Goal: Task Accomplishment & Management: Use online tool/utility

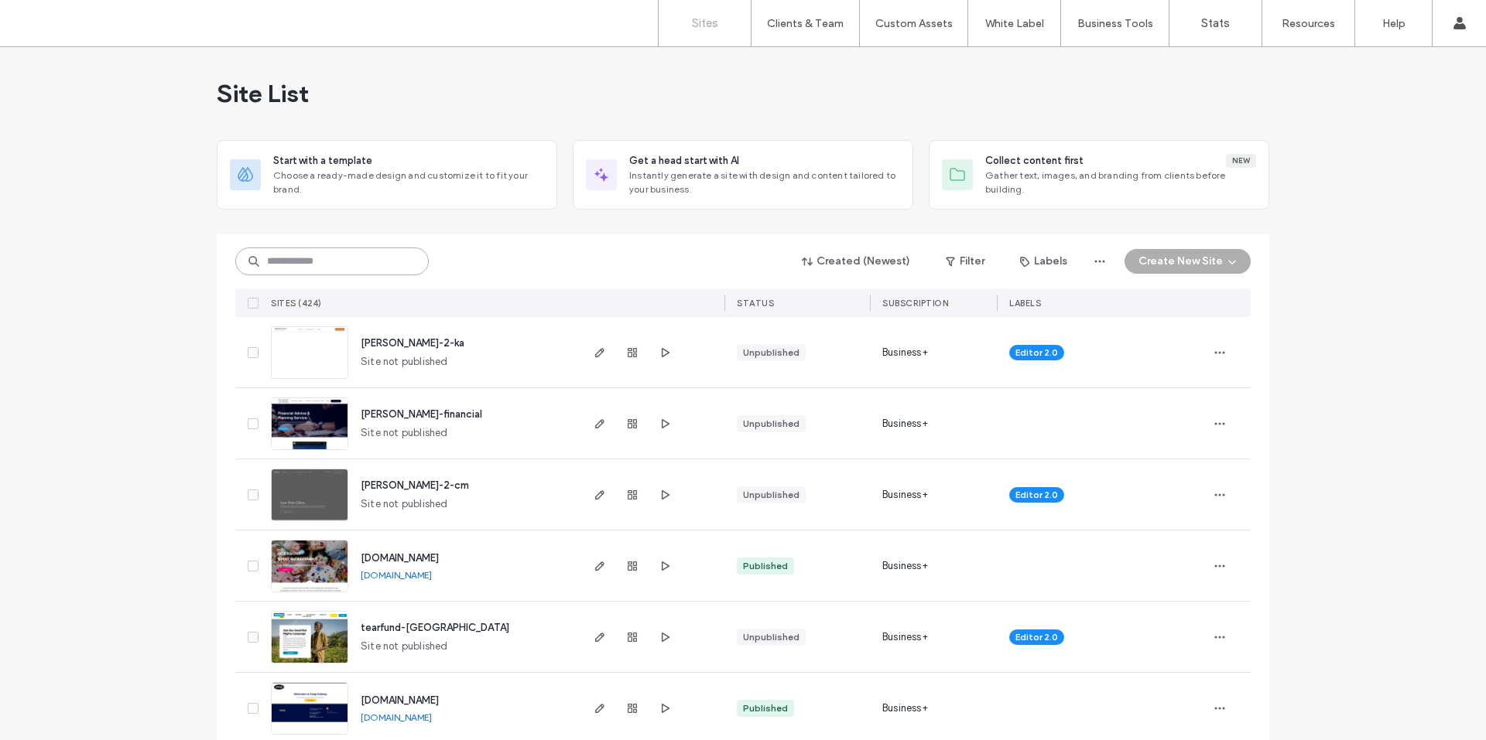
drag, startPoint x: 312, startPoint y: 256, endPoint x: 337, endPoint y: 14, distance: 243.5
click at [313, 256] on input at bounding box center [331, 262] width 193 height 28
click at [295, 265] on input at bounding box center [331, 262] width 193 height 28
paste input "********"
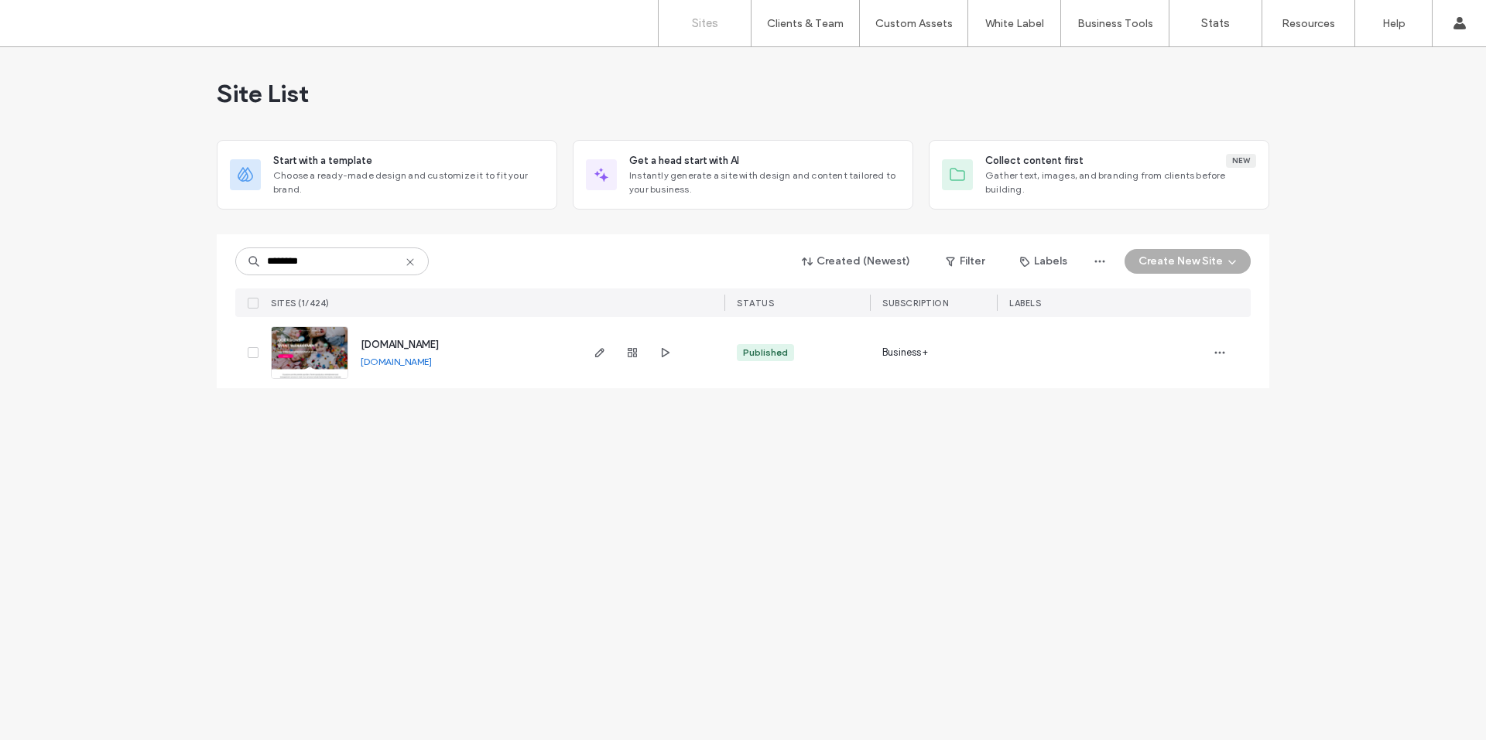
click at [660, 354] on icon "button" at bounding box center [664, 353] width 12 height 12
drag, startPoint x: 314, startPoint y: 263, endPoint x: 248, endPoint y: 267, distance: 66.7
click at [248, 267] on div "********" at bounding box center [331, 262] width 193 height 28
paste input
click at [663, 357] on use "button" at bounding box center [666, 352] width 8 height 9
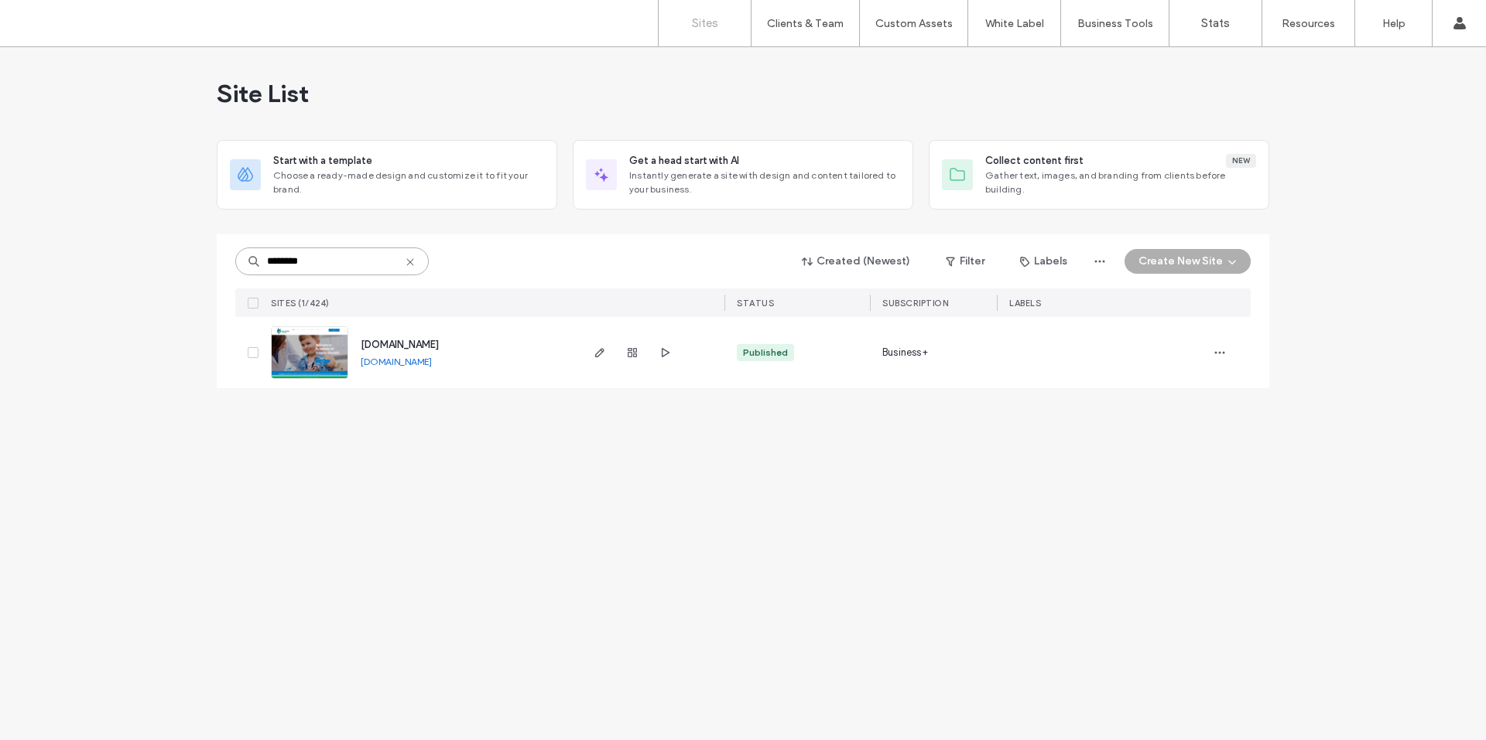
drag, startPoint x: 315, startPoint y: 265, endPoint x: 182, endPoint y: 265, distance: 133.1
click at [182, 265] on div "Site List Start with a template Choose a ready-made design and customize it to …" at bounding box center [743, 393] width 1486 height 693
type input "****"
click at [666, 347] on icon "button" at bounding box center [664, 353] width 12 height 12
click at [603, 354] on icon "button" at bounding box center [599, 353] width 12 height 12
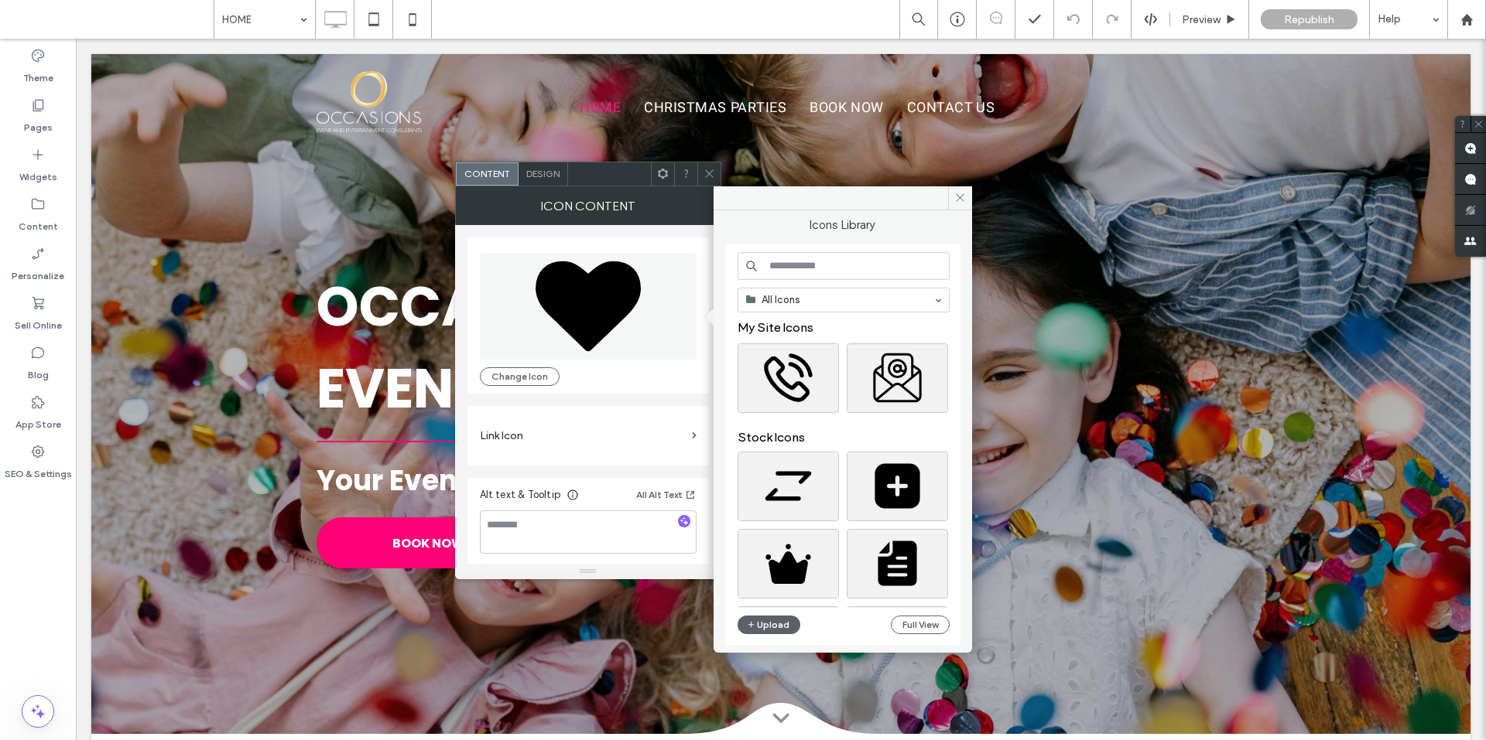
click at [808, 264] on input at bounding box center [843, 266] width 212 height 28
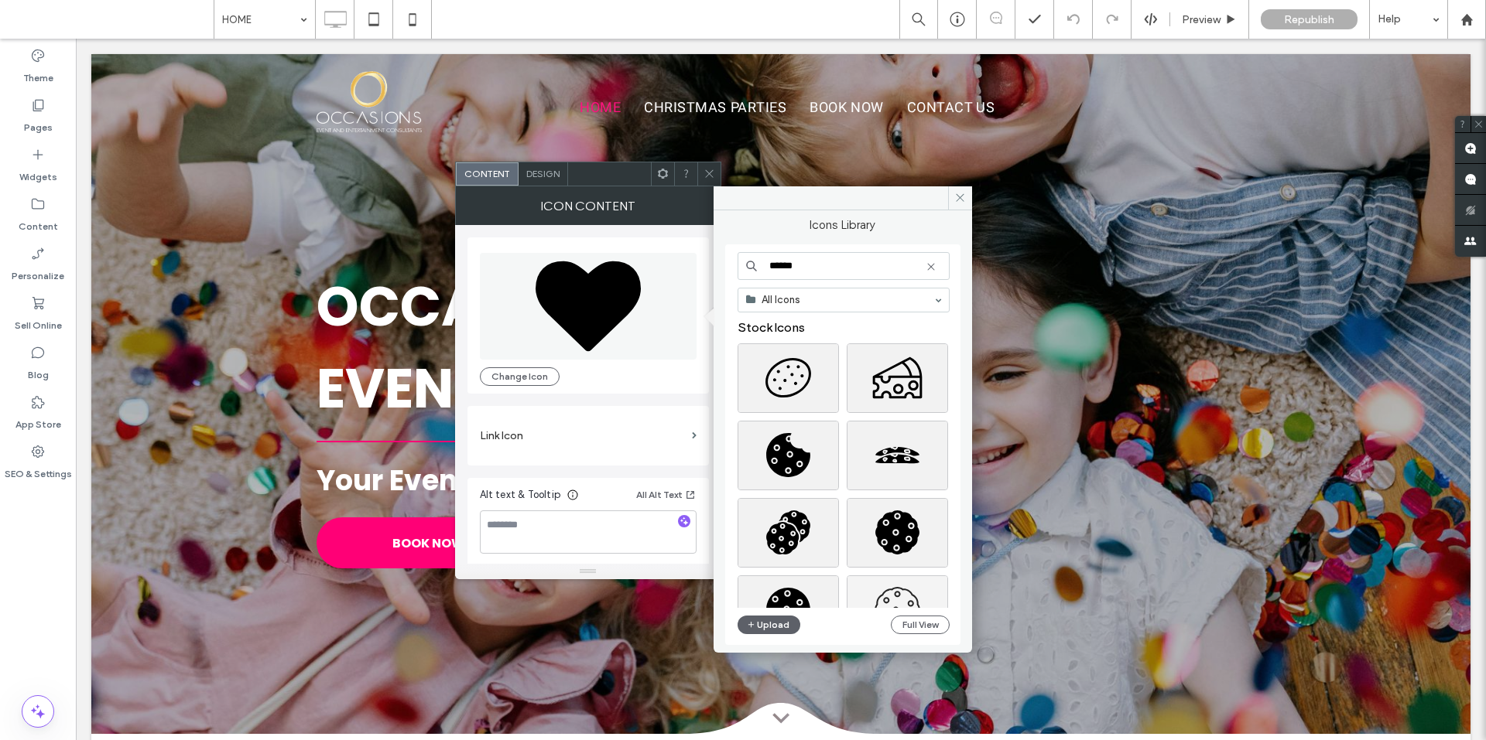
type input "******"
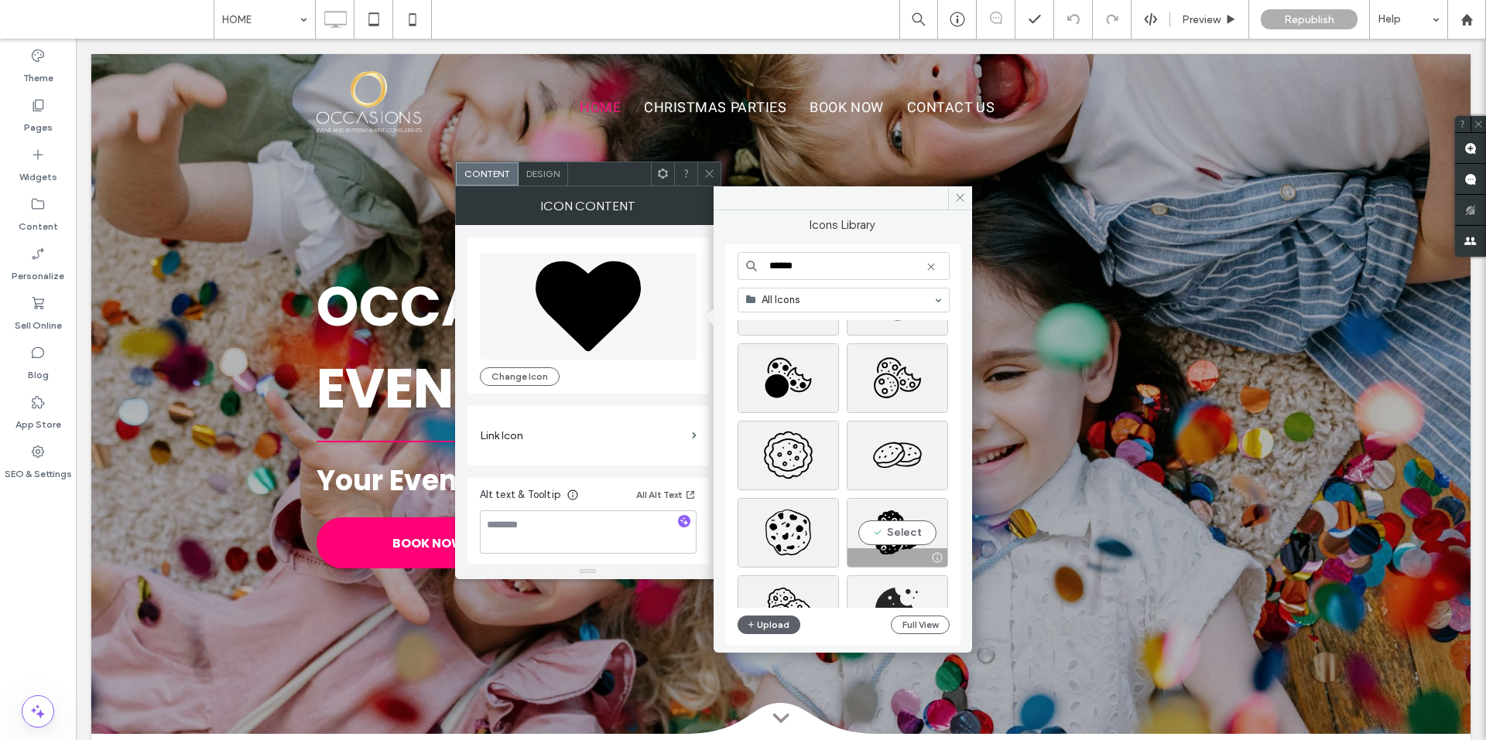
scroll to position [1238, 0]
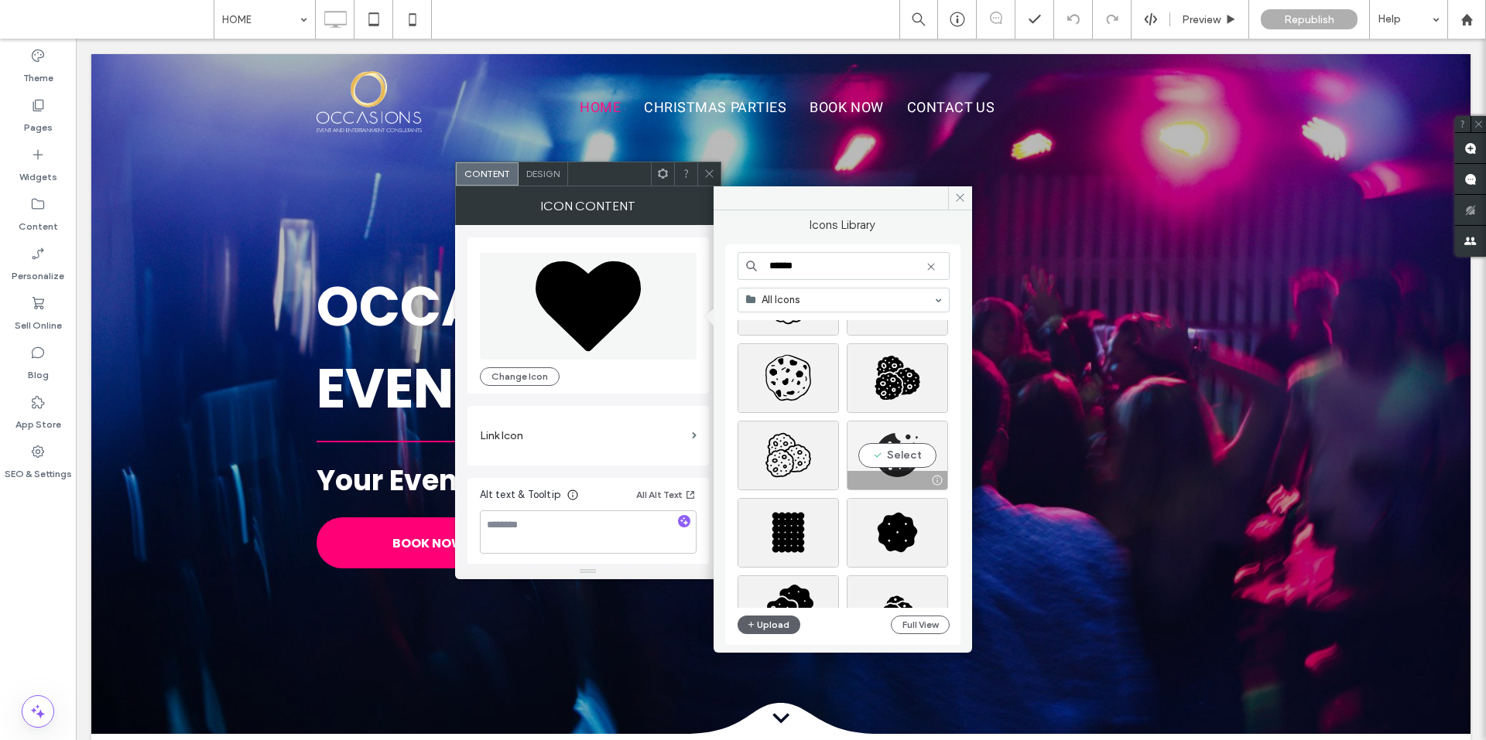
click at [902, 458] on div "Select" at bounding box center [896, 456] width 101 height 70
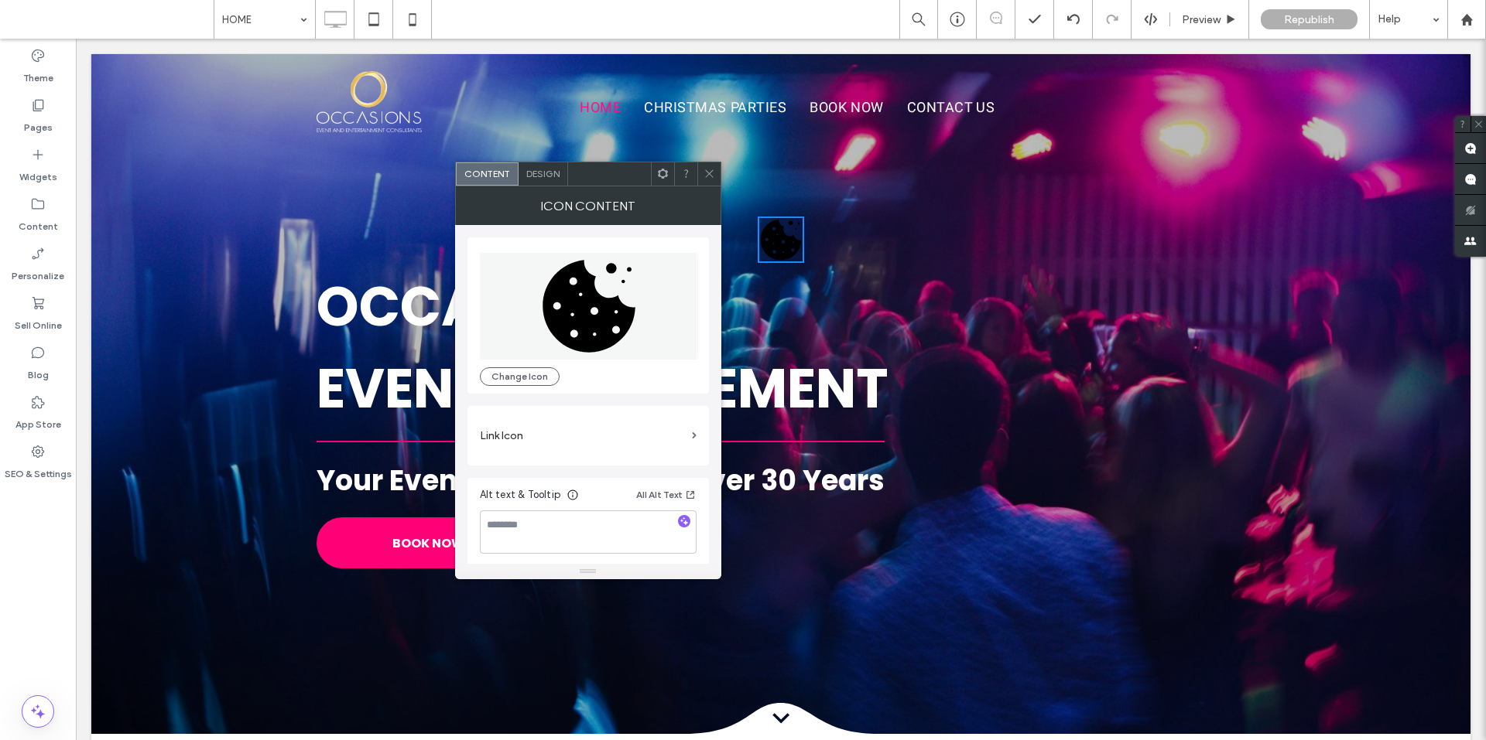
click at [712, 171] on use at bounding box center [709, 174] width 8 height 8
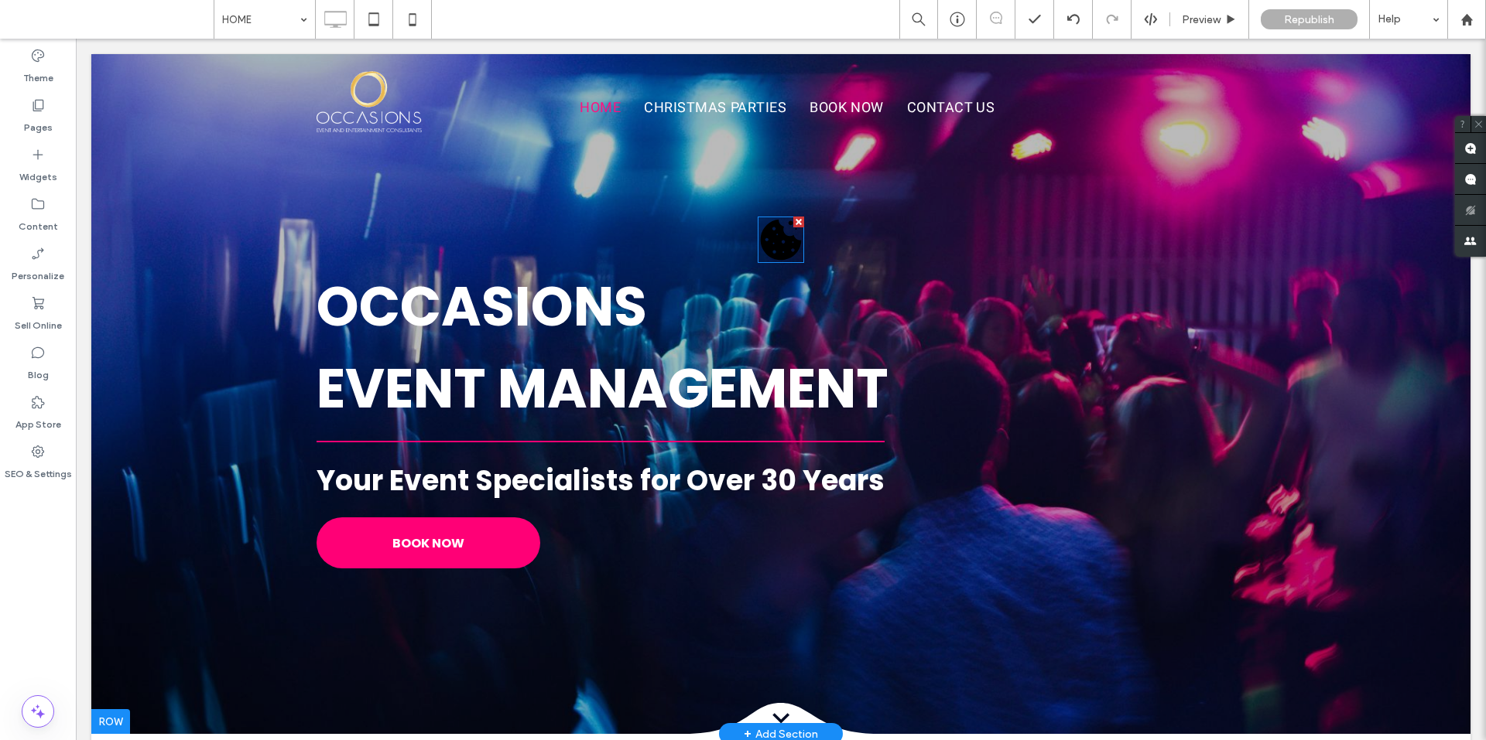
click at [796, 221] on div at bounding box center [798, 222] width 11 height 11
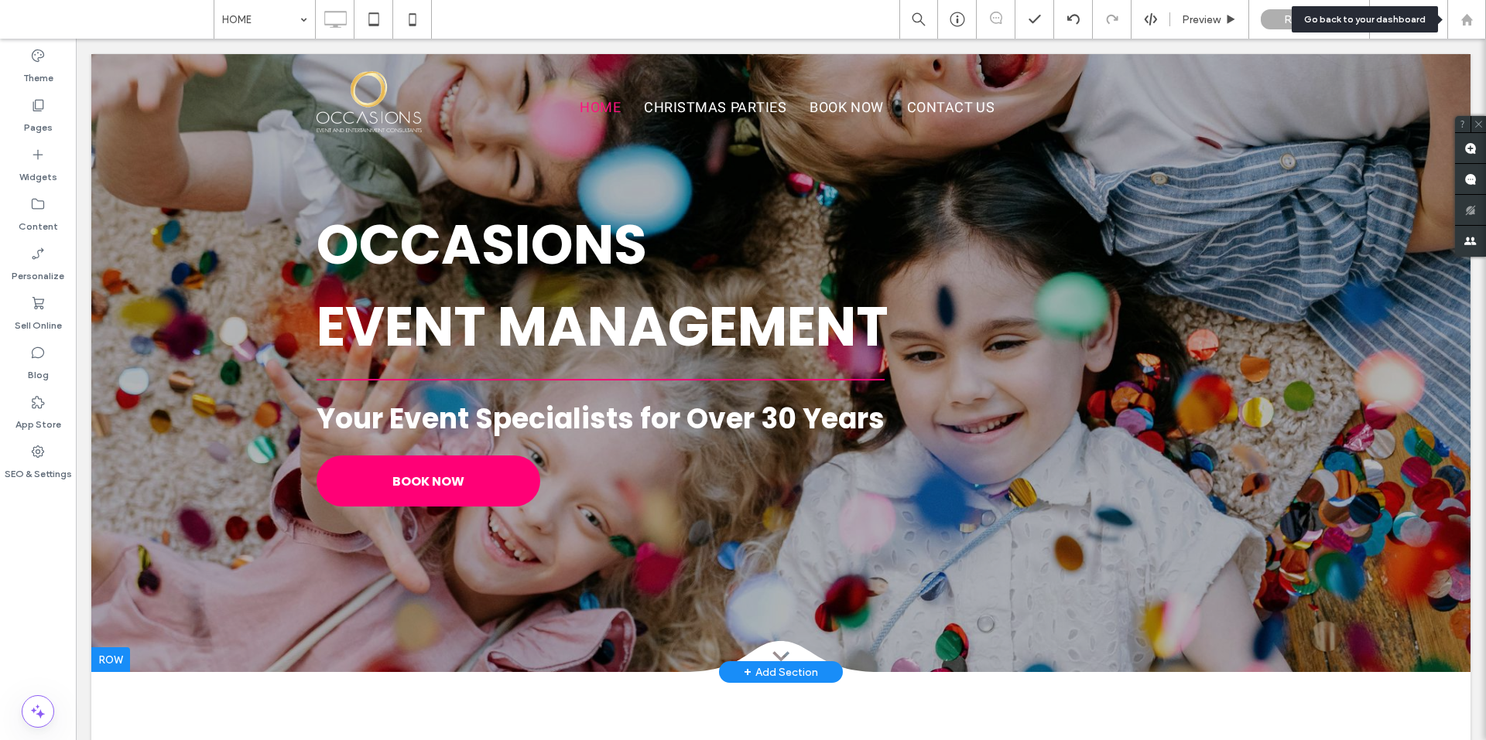
click at [1465, 20] on use at bounding box center [1466, 19] width 12 height 12
